Goal: Communication & Community: Answer question/provide support

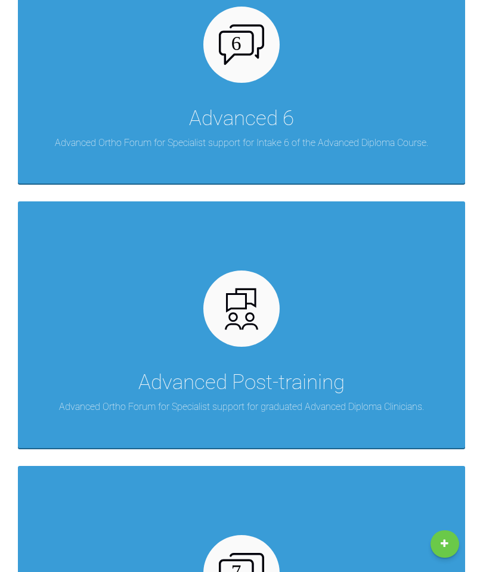
click at [249, 327] on img at bounding box center [242, 309] width 46 height 46
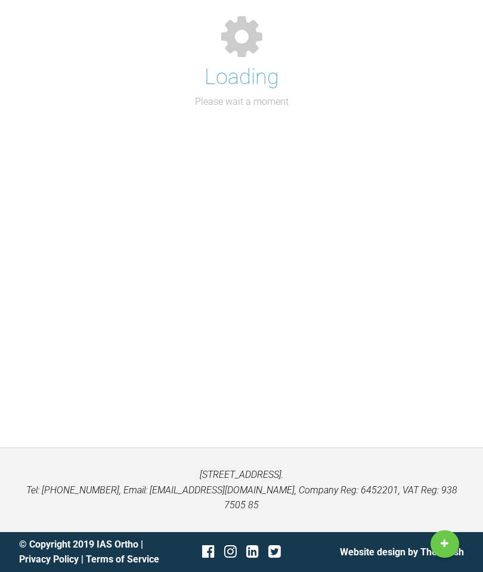
scroll to position [108, 0]
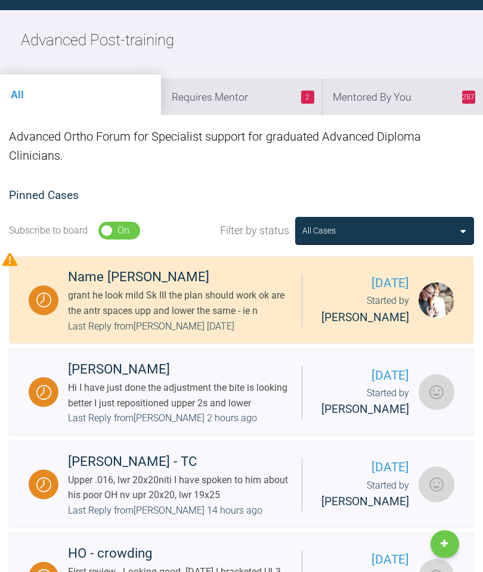
click at [414, 99] on li "287 Mentored By You" at bounding box center [402, 97] width 161 height 36
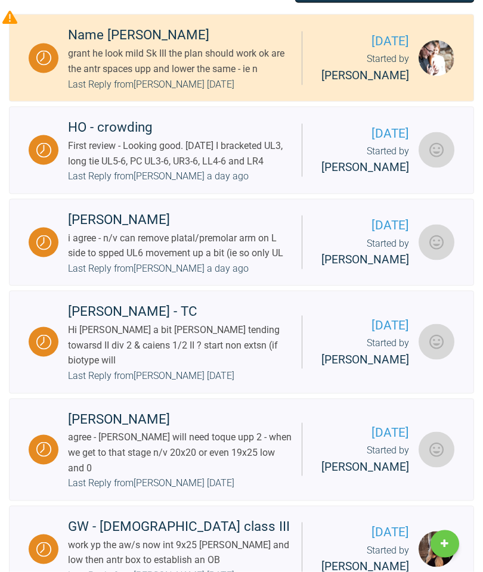
scroll to position [351, 0]
click at [229, 184] on div "Last Reply from [PERSON_NAME] a day ago" at bounding box center [158, 176] width 181 height 16
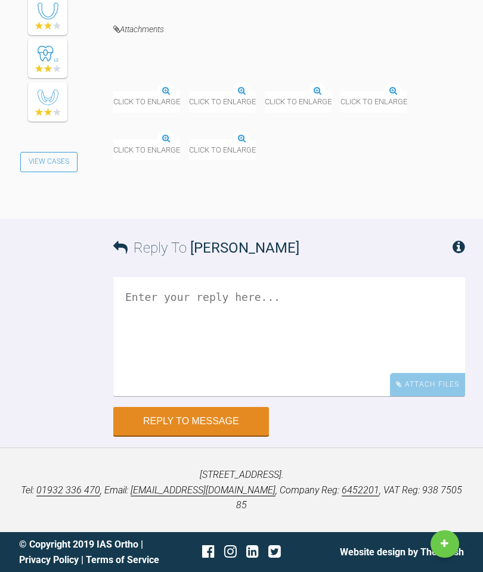
scroll to position [7078, 0]
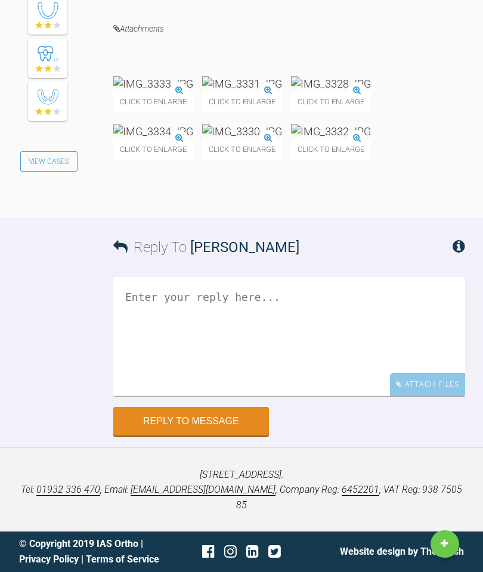
click at [275, 396] on textarea at bounding box center [289, 336] width 352 height 119
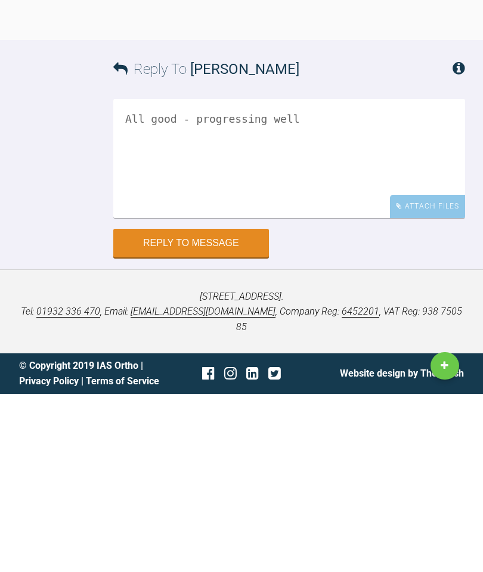
type textarea "All good - progressing well"
click at [203, 407] on button "Reply to Message" at bounding box center [191, 421] width 156 height 29
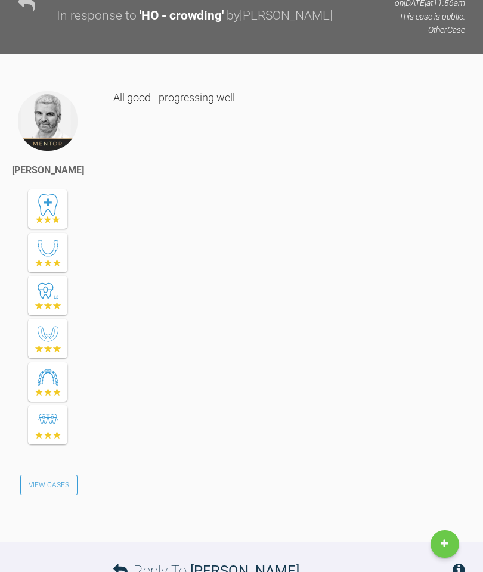
scroll to position [6989, 0]
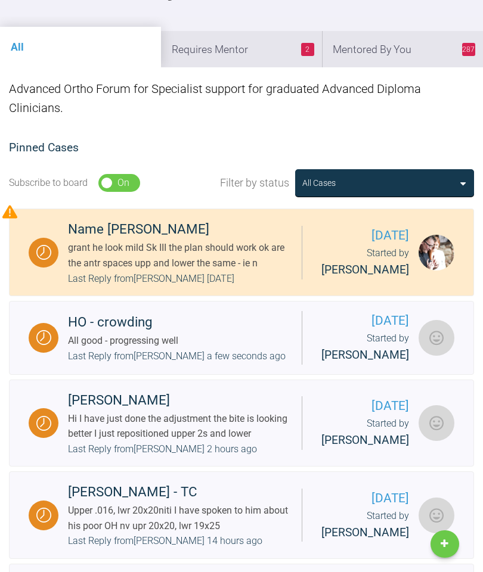
click at [253, 58] on li "2 Requires Mentor" at bounding box center [241, 49] width 161 height 36
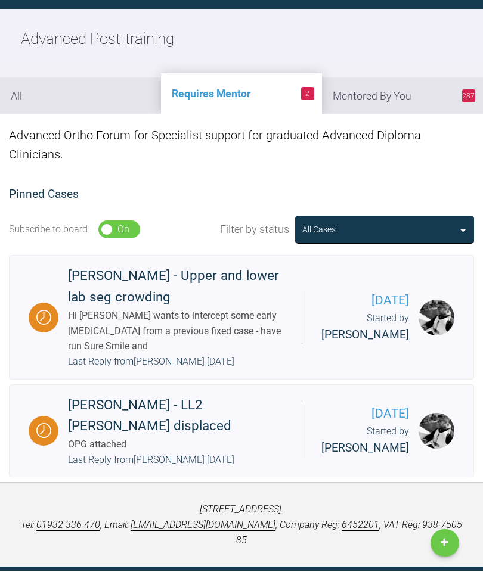
scroll to position [0, 0]
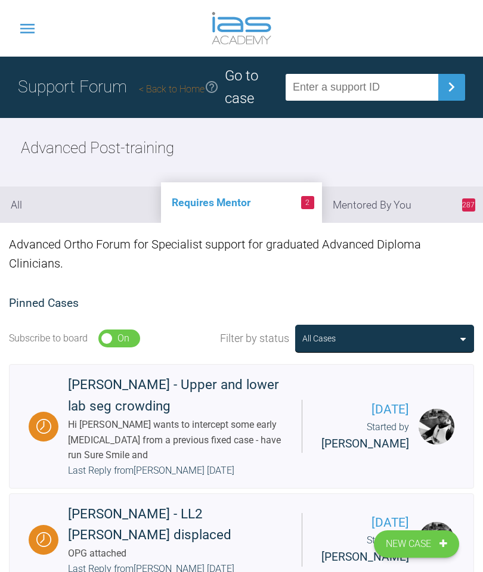
click at [235, 450] on div "Hi [PERSON_NAME] wants to intercept some early [MEDICAL_DATA] from a previous f…" at bounding box center [180, 440] width 224 height 46
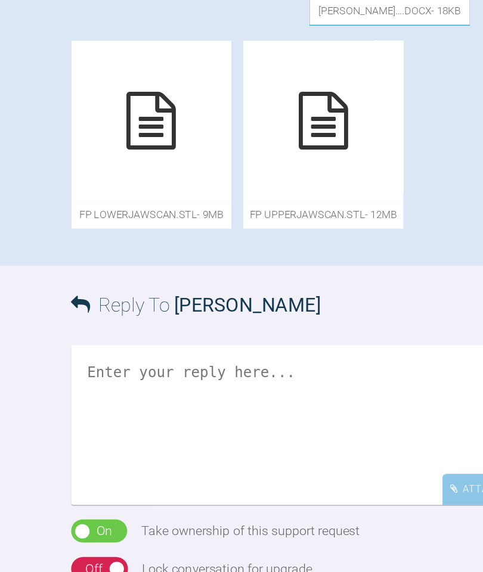
scroll to position [652, 0]
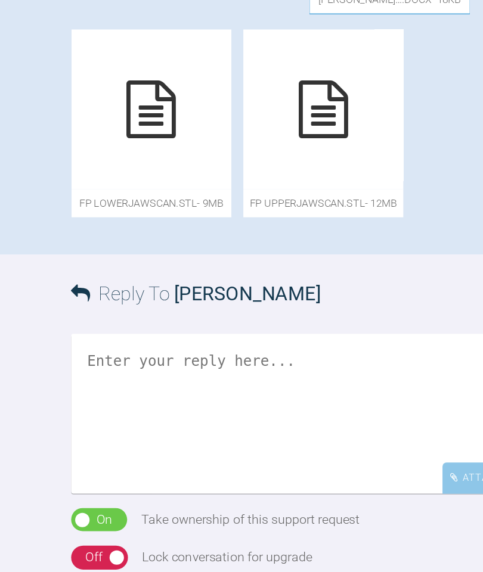
click at [332, 61] on icon at bounding box center [350, 39] width 37 height 43
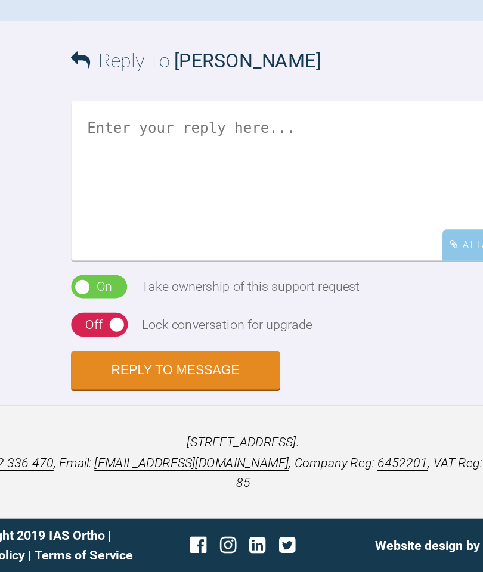
scroll to position [1050, 0]
click at [124, 385] on div "Off" at bounding box center [130, 388] width 13 height 16
click at [149, 241] on textarea at bounding box center [289, 280] width 352 height 119
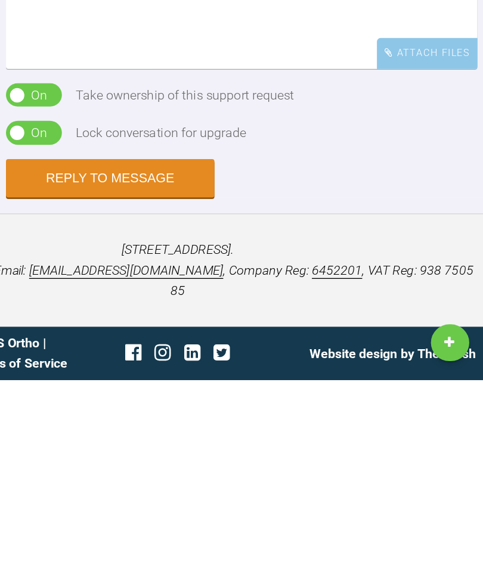
click at [1, 238] on div "Reply To [PERSON_NAME] All fin Attach Files Drag and drop files here! On Off Ta…" at bounding box center [241, 299] width 483 height 274
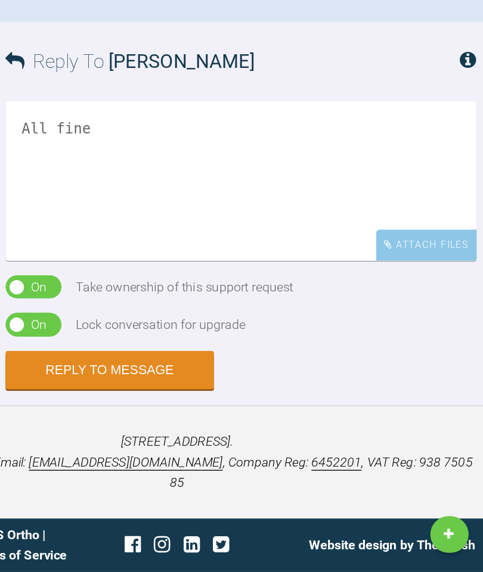
click at [113, 221] on textarea "All fine" at bounding box center [289, 280] width 352 height 119
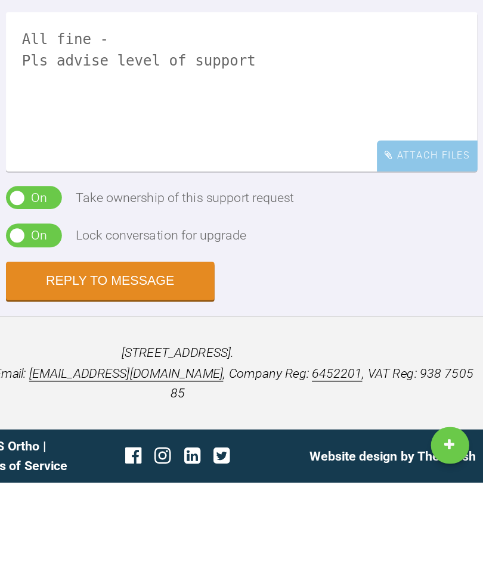
type textarea "All fine - Pls advise level of support"
click at [114, 407] on button "Reply to Message" at bounding box center [191, 421] width 156 height 29
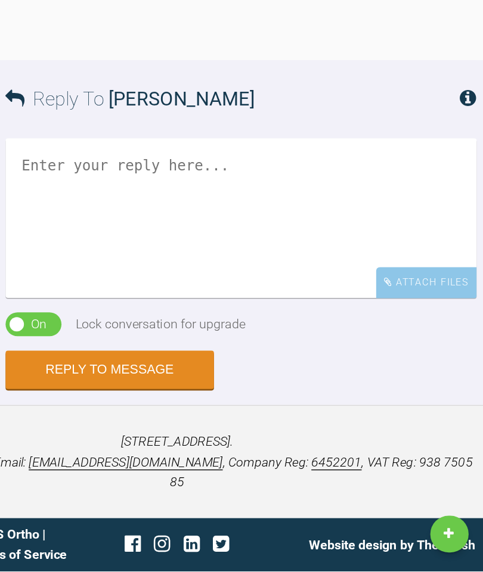
scroll to position [1468, 0]
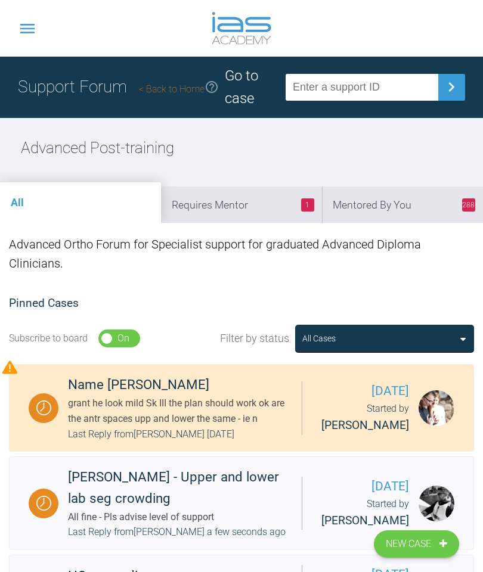
click at [255, 209] on li "1 Requires Mentor" at bounding box center [241, 205] width 161 height 36
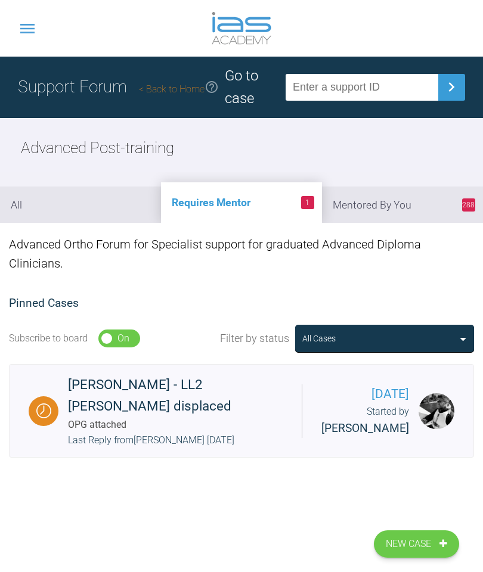
click at [259, 417] on div "OPG attached" at bounding box center [180, 425] width 224 height 16
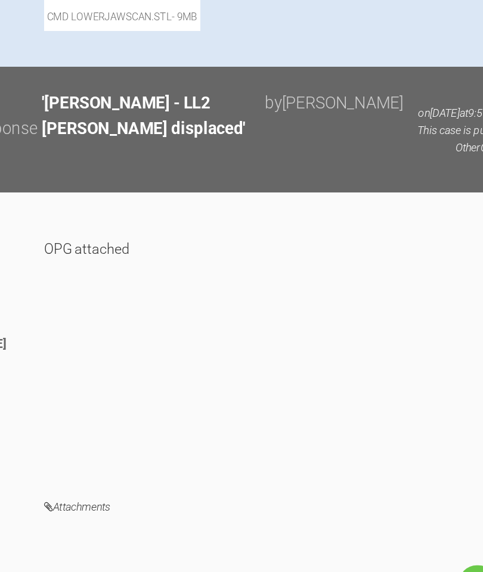
scroll to position [772, 0]
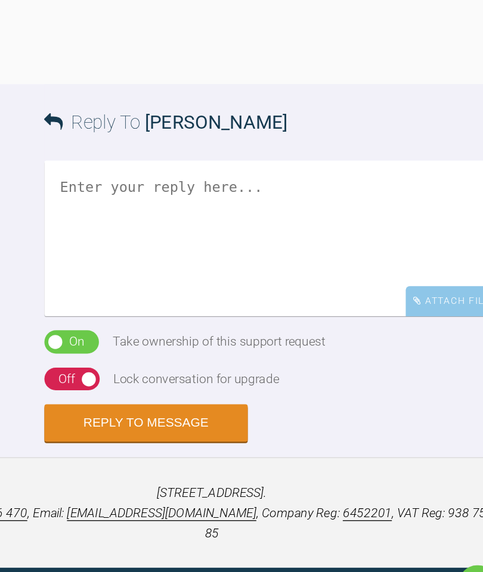
click at [113, 30] on img at bounding box center [197, 23] width 168 height 15
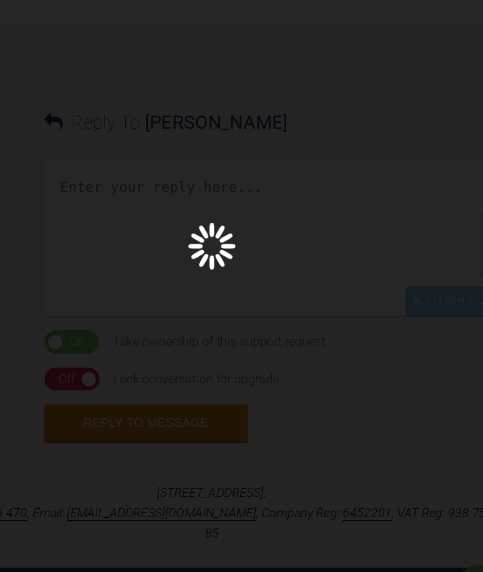
scroll to position [1425, 0]
click at [122, 346] on div "Lightbox" at bounding box center [241, 286] width 483 height 572
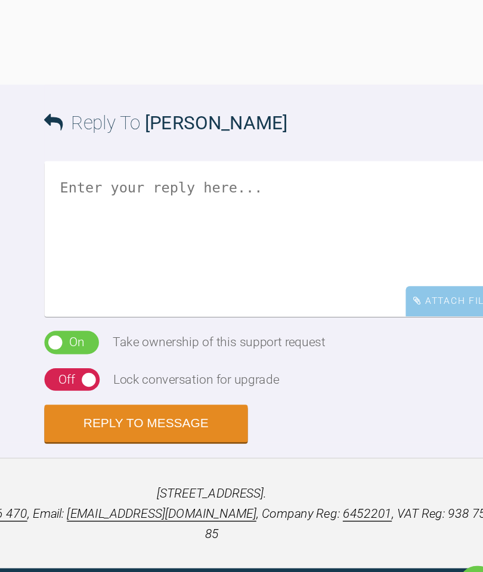
click at [121, 346] on div "Lightbox" at bounding box center [241, 286] width 483 height 572
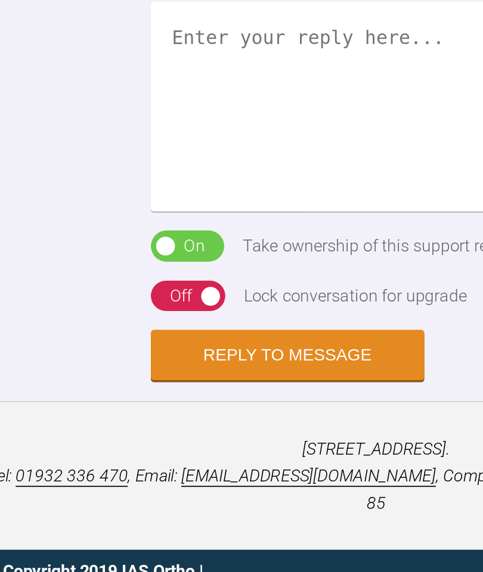
scroll to position [1836, 0]
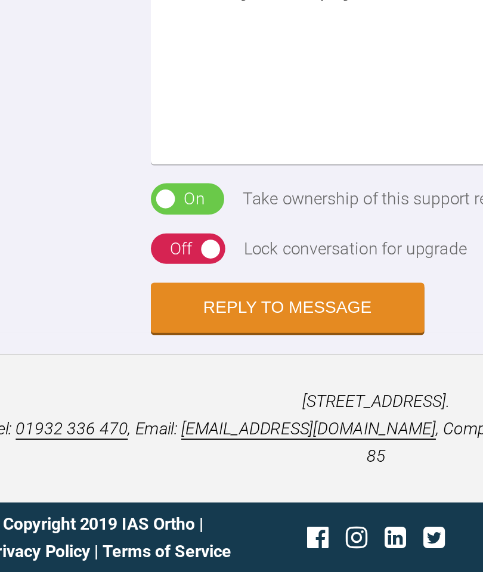
click at [124, 380] on div "Off" at bounding box center [130, 388] width 13 height 16
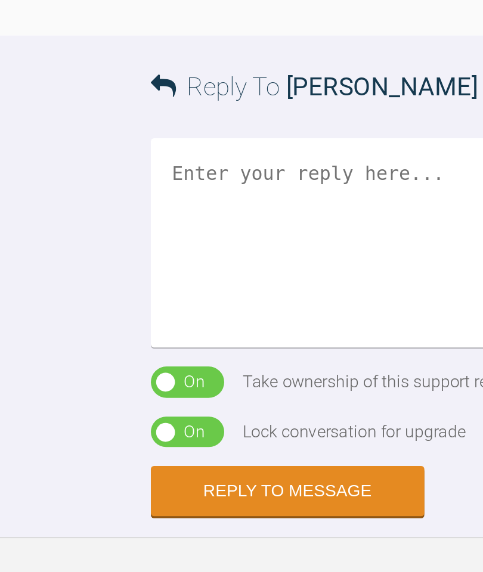
click at [129, 221] on textarea at bounding box center [289, 280] width 352 height 119
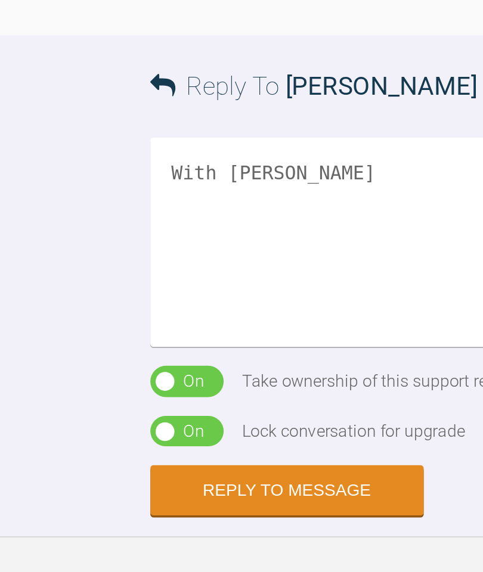
click at [140, 221] on textarea "With [PERSON_NAME]" at bounding box center [289, 280] width 352 height 119
click at [170, 221] on textarea "With extn LL" at bounding box center [289, 280] width 352 height 119
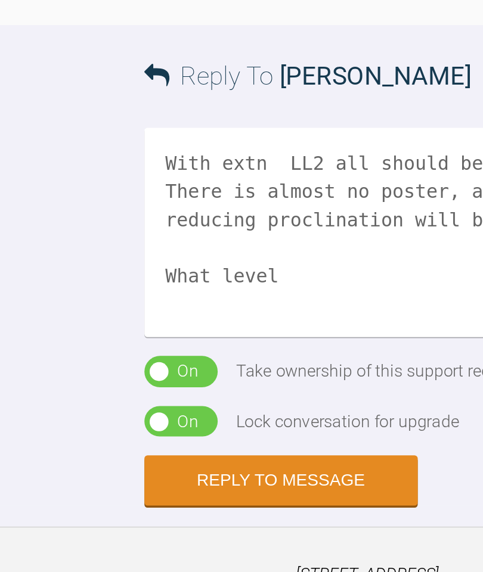
click at [175, 221] on textarea "With extn LL2 all should be ok There is almost no poster, anchorage so meaning …" at bounding box center [289, 280] width 352 height 119
click at [157, 221] on textarea "With extn LL2 all should be ok There is almost no poster, anchorage so meaning …" at bounding box center [289, 280] width 352 height 119
click at [165, 221] on textarea "With extn LL2 all should be ok There is almost no poster, anchorage so meaning …" at bounding box center [289, 280] width 352 height 119
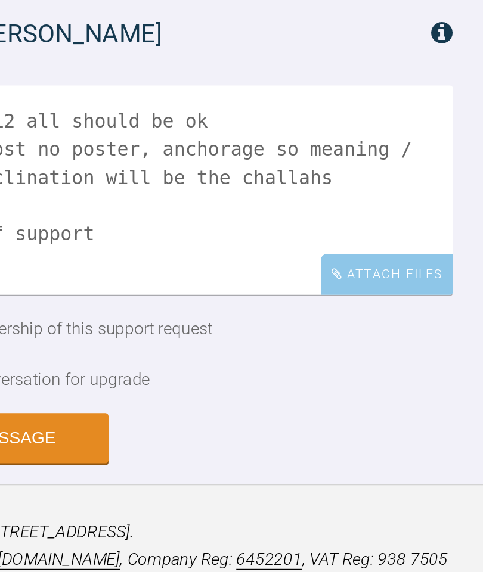
type textarea "With extn LL2 all should be ok There is almost no poster, anchorage so meaning …"
click at [390, 317] on div "Attach Files" at bounding box center [427, 328] width 75 height 23
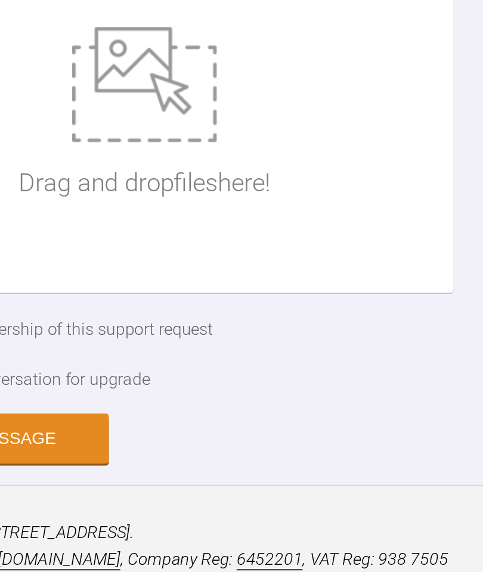
click at [402, 125] on div "Hide Files" at bounding box center [433, 113] width 63 height 23
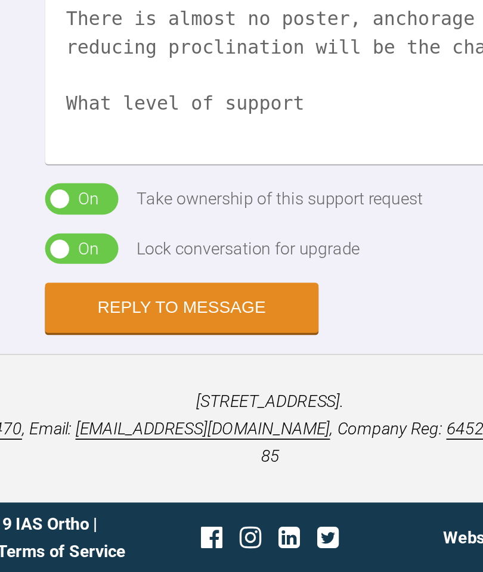
click at [113, 407] on button "Reply to Message" at bounding box center [191, 421] width 156 height 29
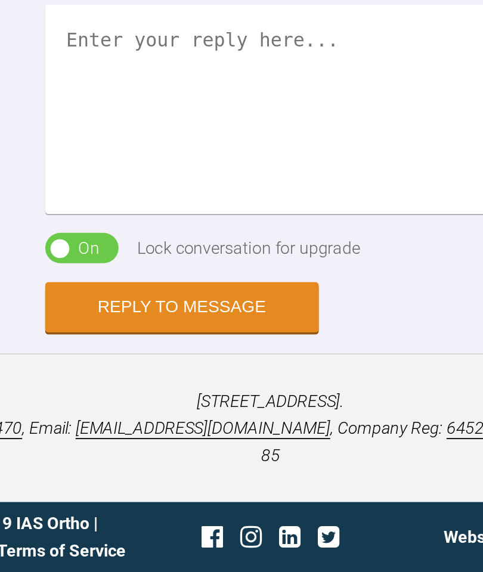
scroll to position [2031, 0]
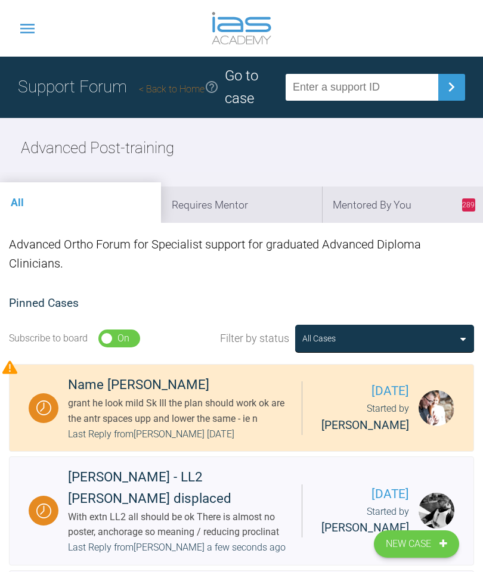
click at [386, 213] on li "289 Mentored By You" at bounding box center [402, 205] width 161 height 36
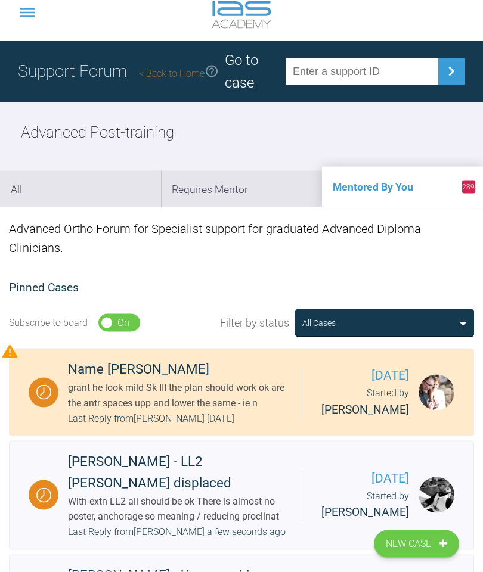
scroll to position [16, 0]
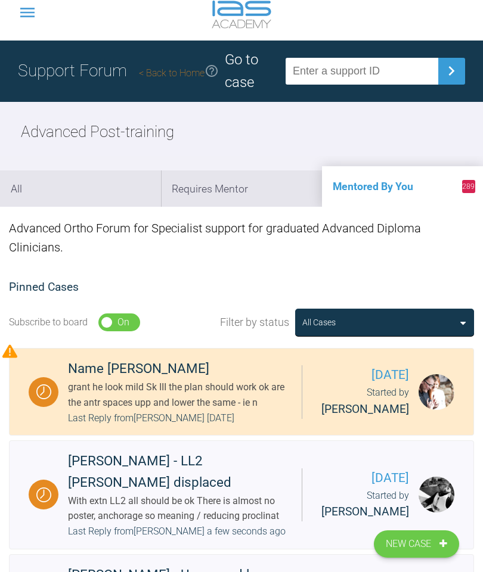
click at [244, 196] on li "Requires Mentor" at bounding box center [241, 189] width 161 height 36
